Goal: Use online tool/utility

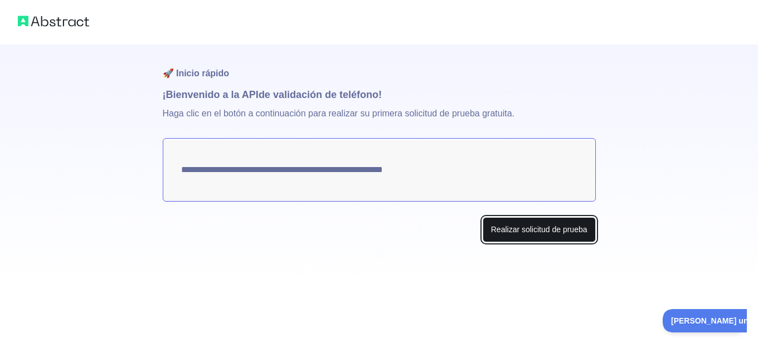
click at [553, 229] on font "Realizar solicitud de prueba" at bounding box center [539, 229] width 96 height 9
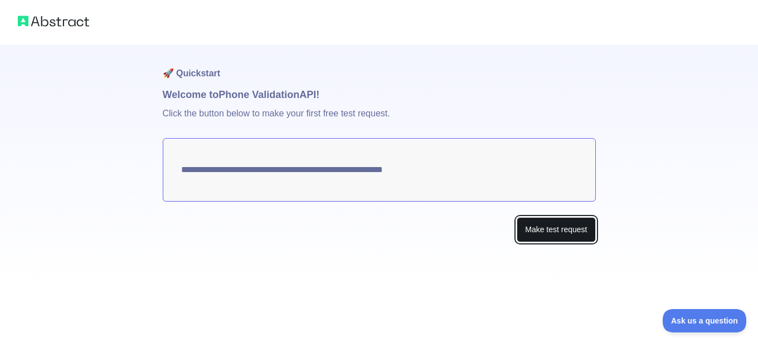
click at [546, 228] on button "Make test request" at bounding box center [555, 229] width 79 height 25
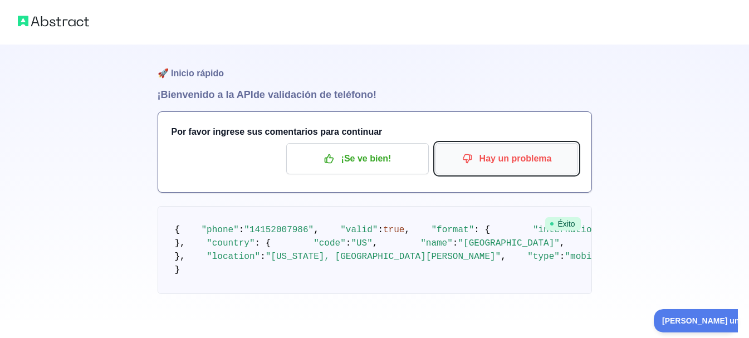
click at [530, 154] on font "Hay un problema" at bounding box center [516, 158] width 72 height 9
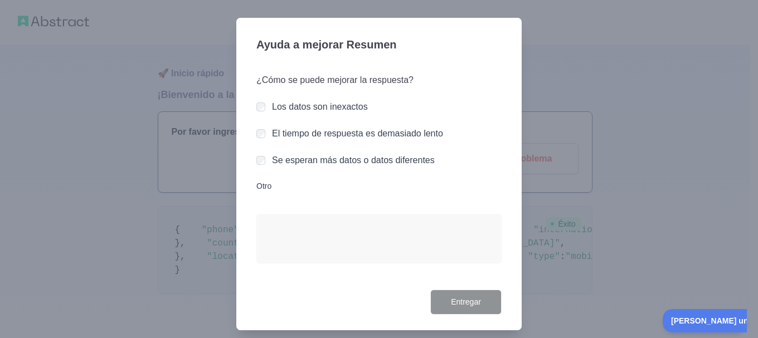
click at [593, 12] on div at bounding box center [379, 169] width 758 height 338
click at [590, 47] on div at bounding box center [379, 169] width 758 height 338
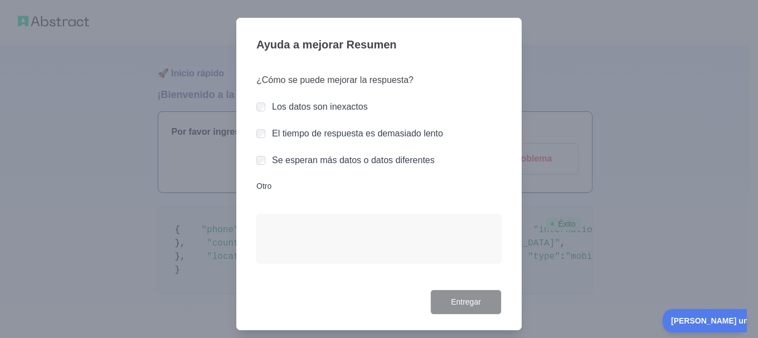
click at [287, 209] on div "¿Cómo se puede mejorar la respuesta? Los datos son inexactos El tiempo de respu…" at bounding box center [378, 174] width 245 height 229
click at [168, 160] on div at bounding box center [379, 169] width 758 height 338
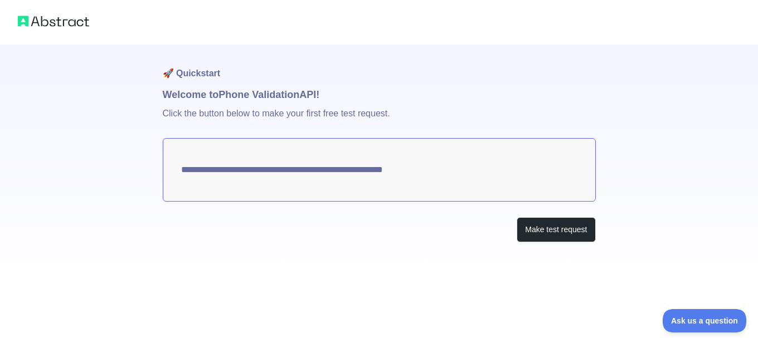
click at [439, 167] on textarea "**********" at bounding box center [379, 170] width 433 height 64
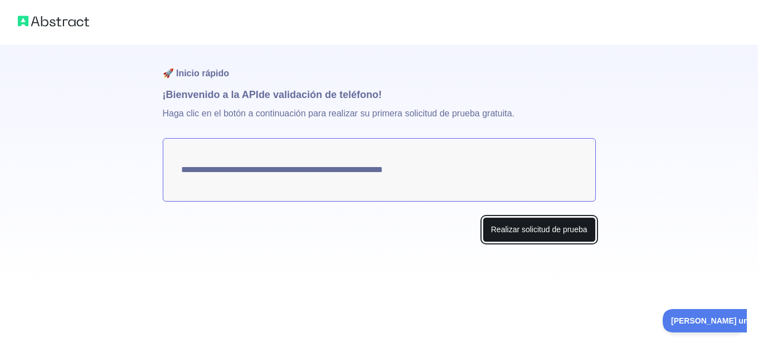
click at [583, 231] on font "Realizar solicitud de prueba" at bounding box center [539, 229] width 96 height 9
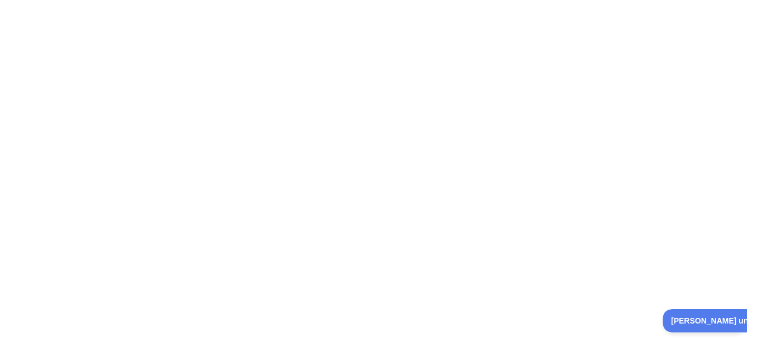
click at [191, 184] on div at bounding box center [379, 169] width 758 height 338
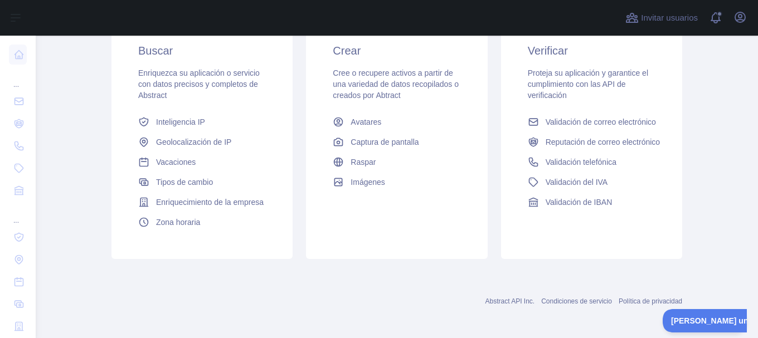
scroll to position [217, 0]
